Goal: Task Accomplishment & Management: Use online tool/utility

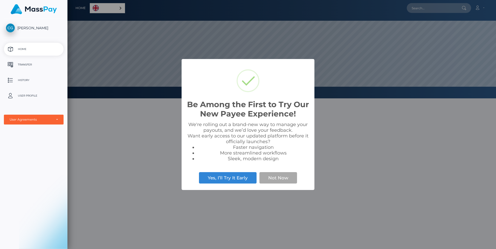
scroll to position [98, 428]
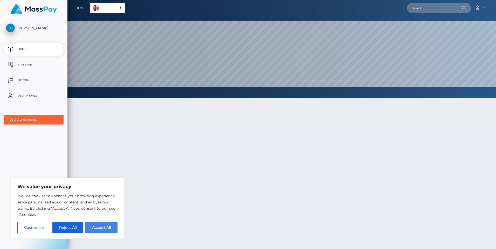
click at [100, 230] on button "Accept All" at bounding box center [101, 227] width 32 height 11
checkbox input "true"
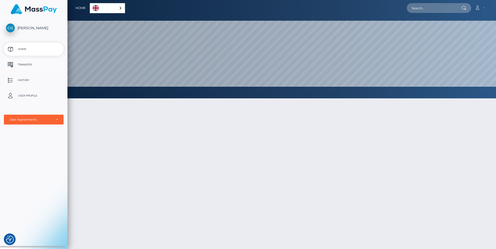
click at [30, 64] on p "Transfer" at bounding box center [33, 65] width 55 height 8
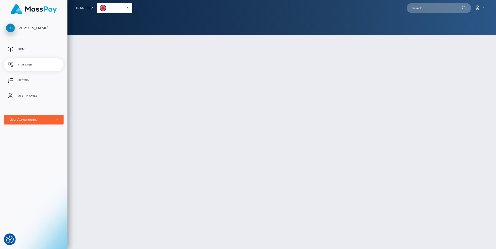
checkbox input "true"
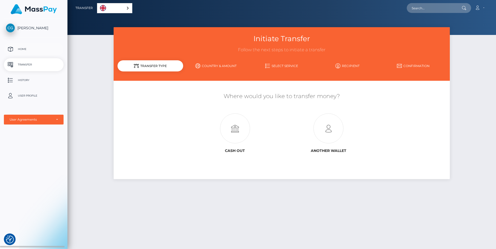
click at [20, 48] on p "Home" at bounding box center [33, 49] width 55 height 8
